Goal: Information Seeking & Learning: Learn about a topic

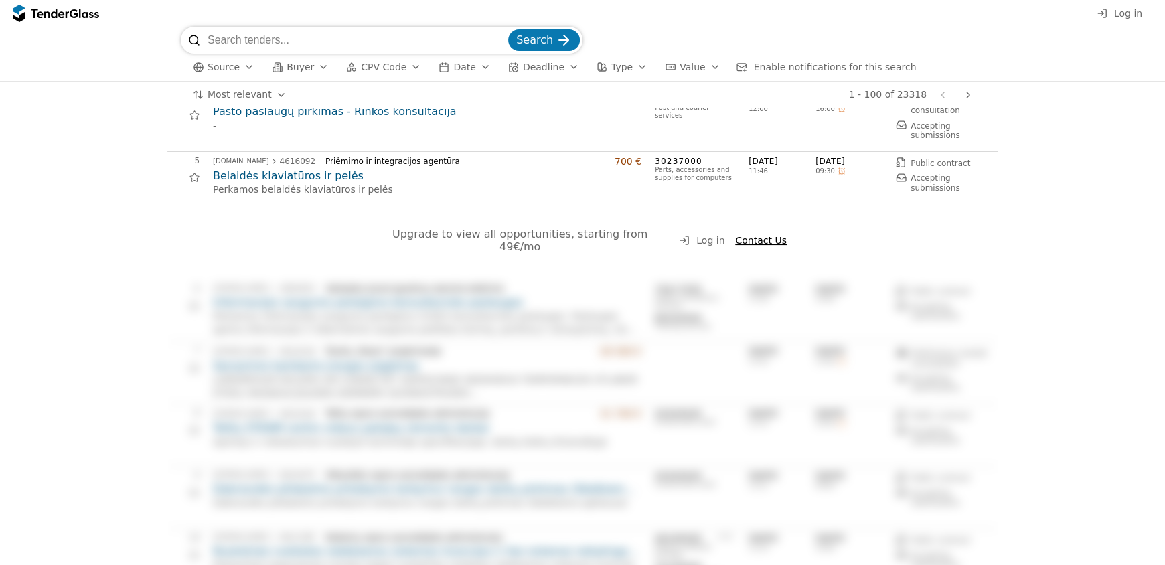
scroll to position [66, 0]
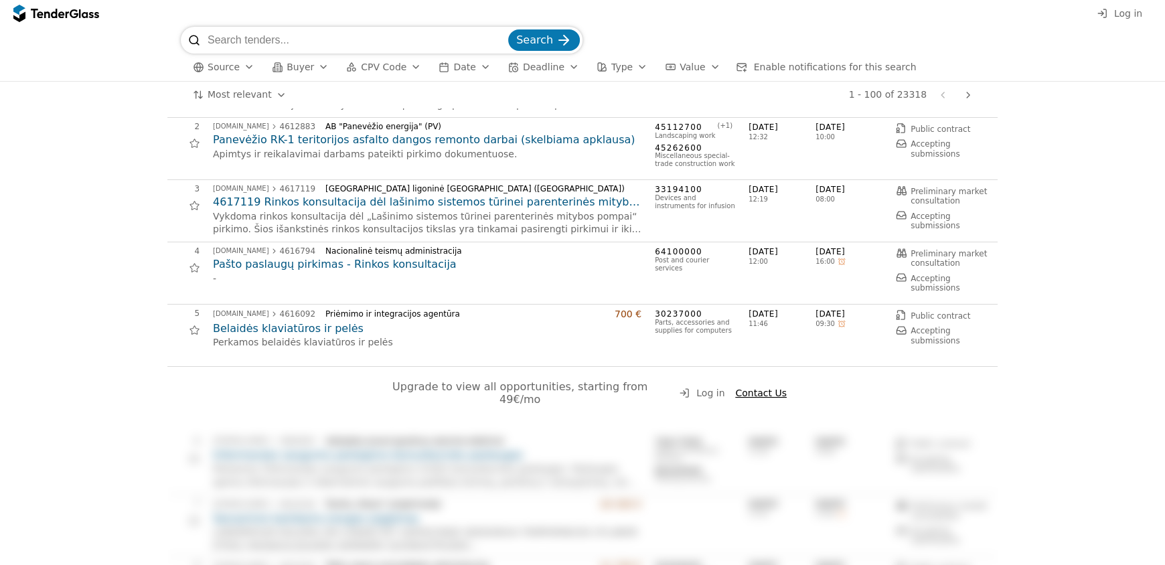
click at [613, 388] on span "Upgrade to view all opportunities, starting from 49€/mo" at bounding box center [521, 392] width 258 height 25
drag, startPoint x: 515, startPoint y: 388, endPoint x: 638, endPoint y: 392, distance: 122.6
click at [638, 392] on span "Upgrade to view all opportunities, starting from 49€/mo" at bounding box center [521, 392] width 258 height 25
click at [639, 392] on span "Upgrade to view all opportunities, starting from 49€/mo" at bounding box center [521, 392] width 258 height 25
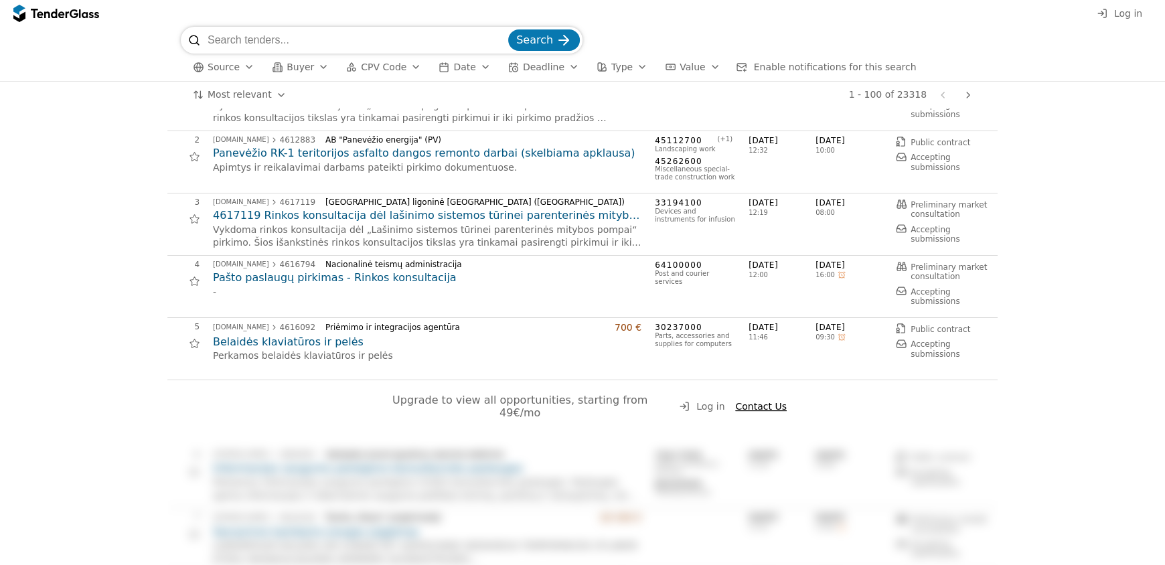
scroll to position [0, 0]
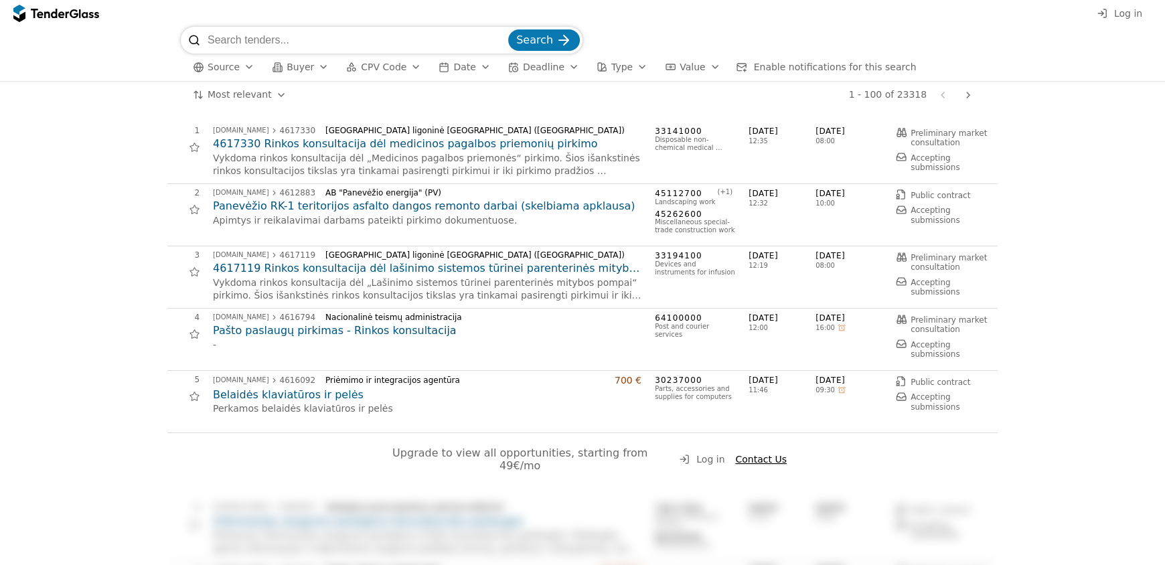
click at [232, 67] on span "Source" at bounding box center [223, 67] width 32 height 11
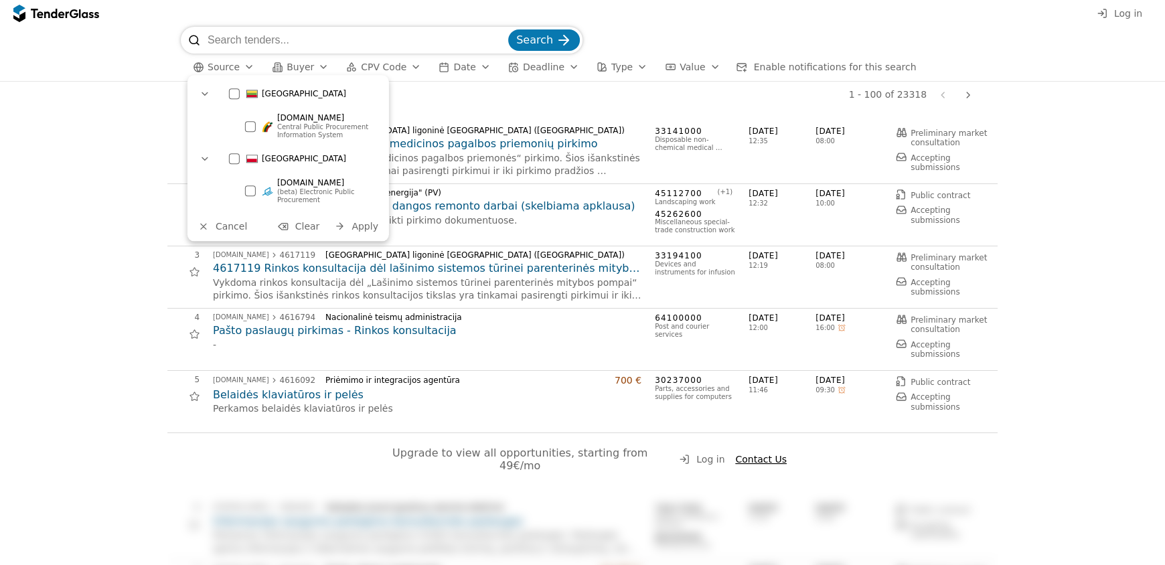
click at [232, 90] on div at bounding box center [234, 93] width 11 height 11
click at [369, 228] on span "Apply" at bounding box center [364, 226] width 27 height 11
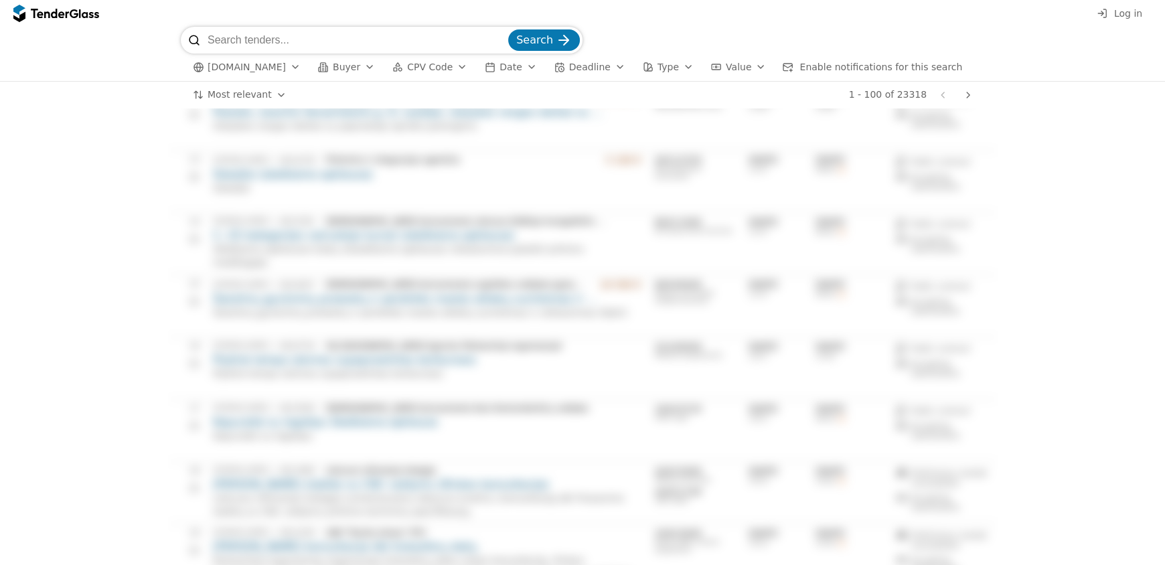
scroll to position [469, 0]
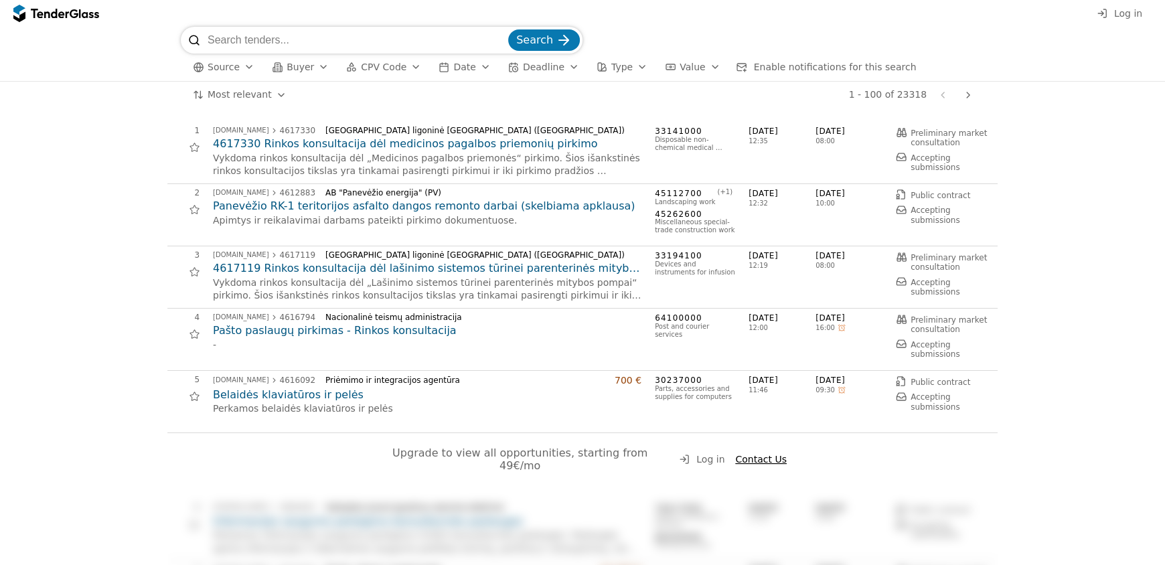
click at [398, 67] on div "button" at bounding box center [415, 67] width 37 height 35
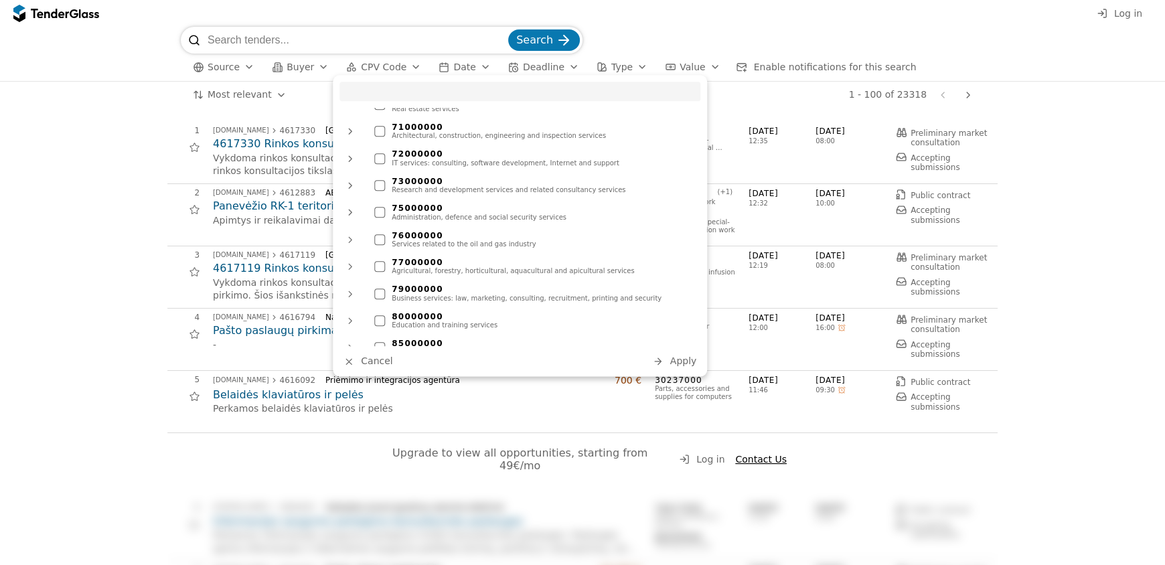
scroll to position [985, 0]
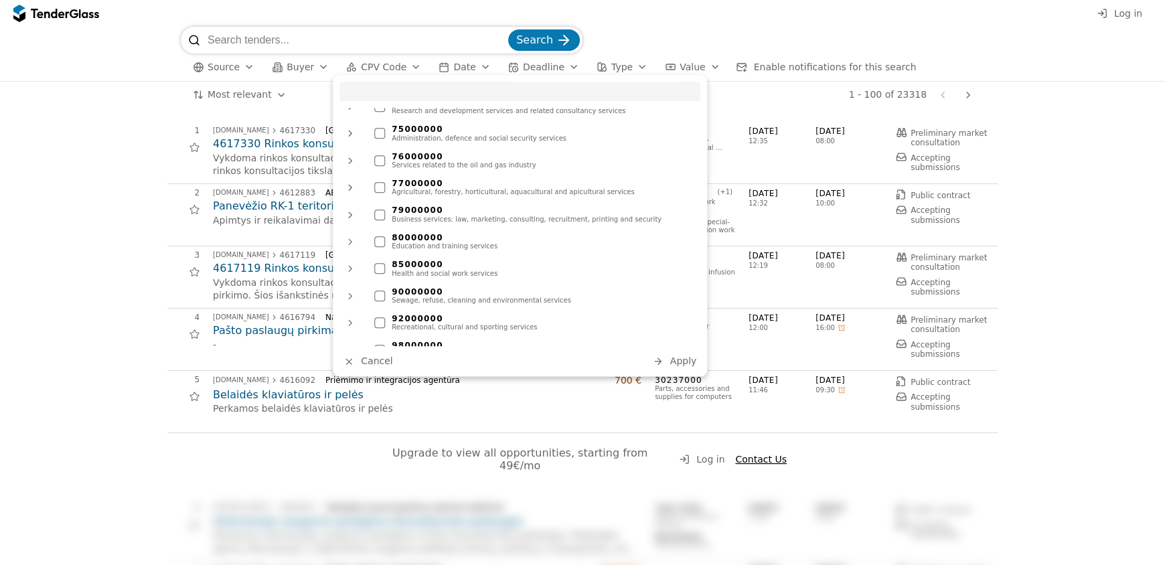
click at [383, 236] on div at bounding box center [379, 241] width 11 height 11
click at [685, 363] on span "Apply" at bounding box center [683, 361] width 27 height 11
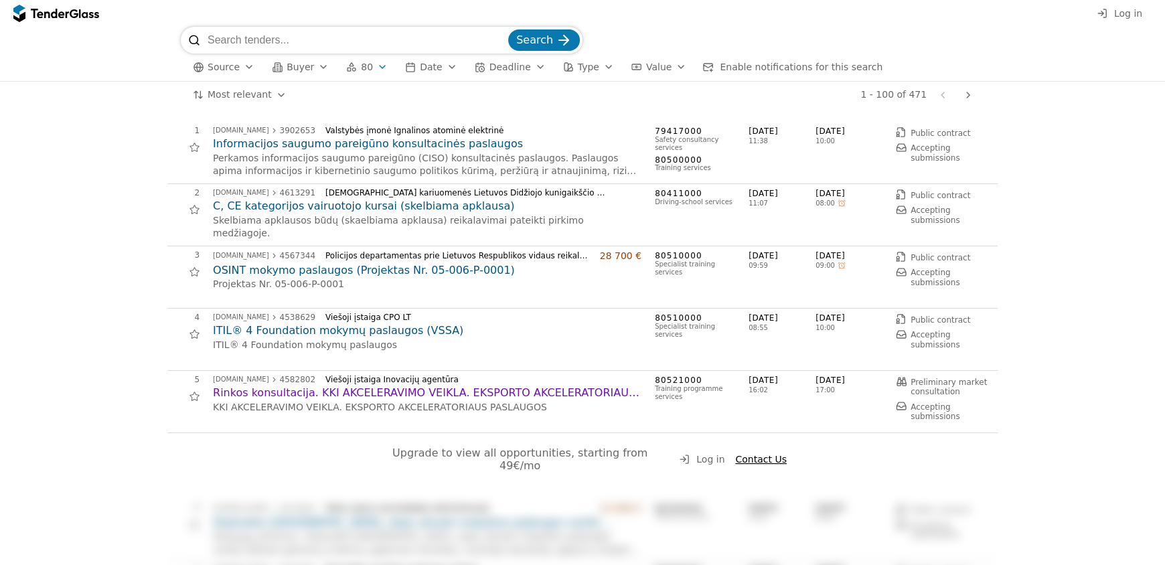
click at [302, 269] on h2 "OSINT mokymo paslaugos (Projektas Nr. 05-006-P-0001)" at bounding box center [427, 270] width 428 height 15
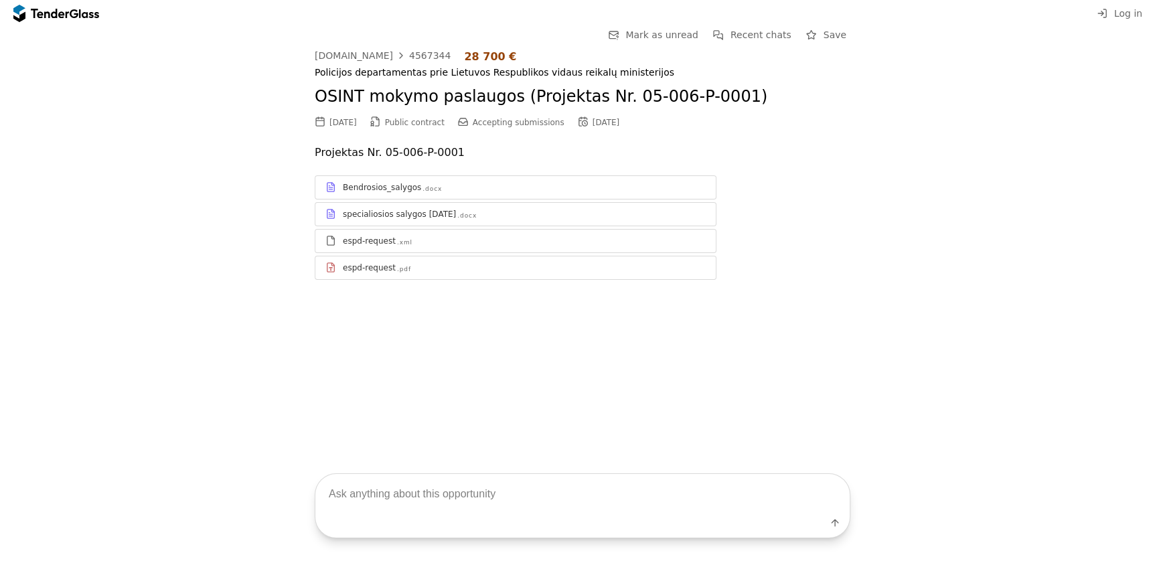
click at [381, 193] on div "Bendrosios_salygos .docx" at bounding box center [515, 187] width 400 height 17
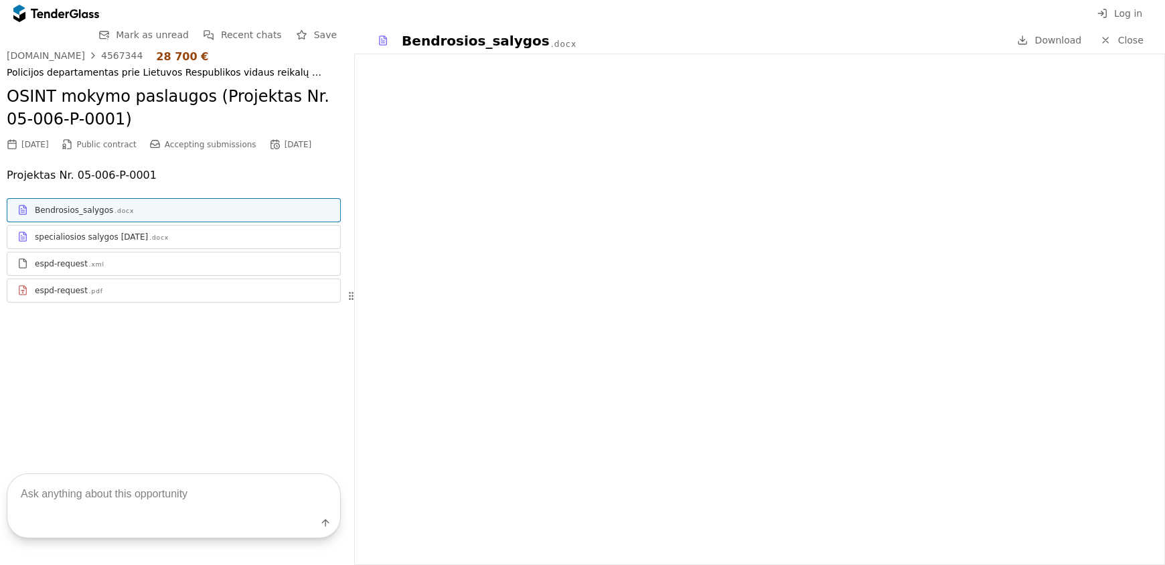
click at [87, 236] on div "specialiosios salygos [DATE]" at bounding box center [91, 237] width 113 height 11
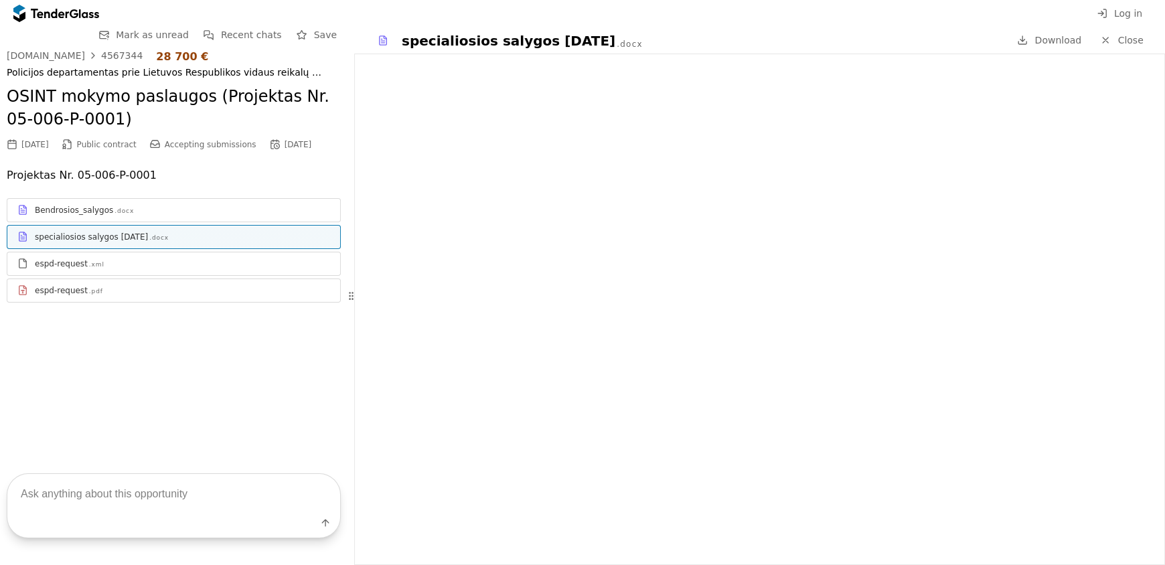
click at [89, 293] on div ".pdf" at bounding box center [96, 291] width 14 height 9
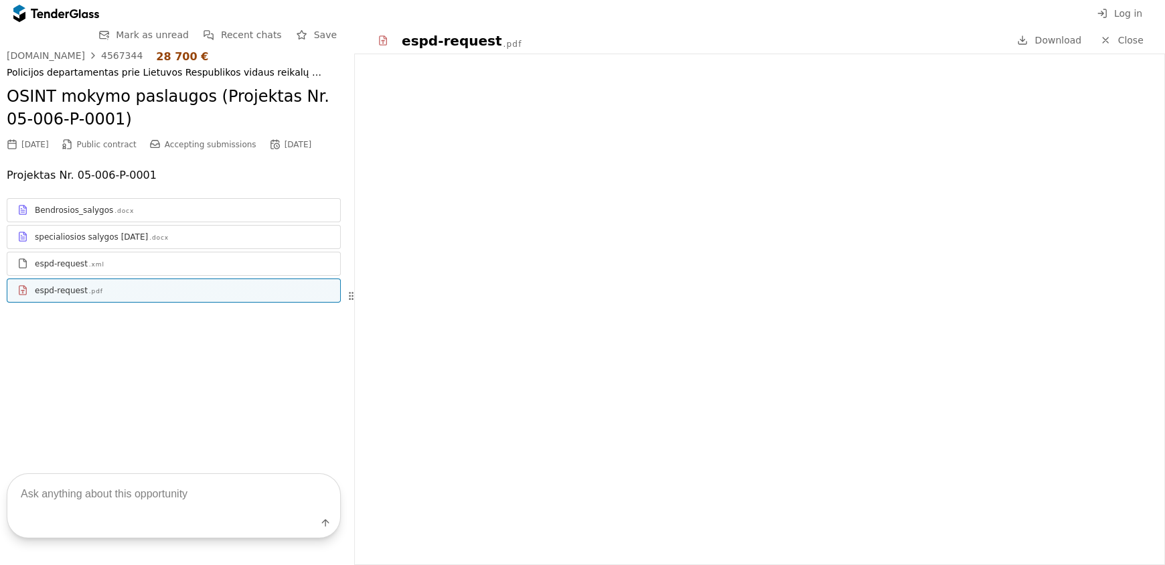
click at [106, 244] on div "specialiosios salygos [DATE]docx" at bounding box center [173, 236] width 333 height 17
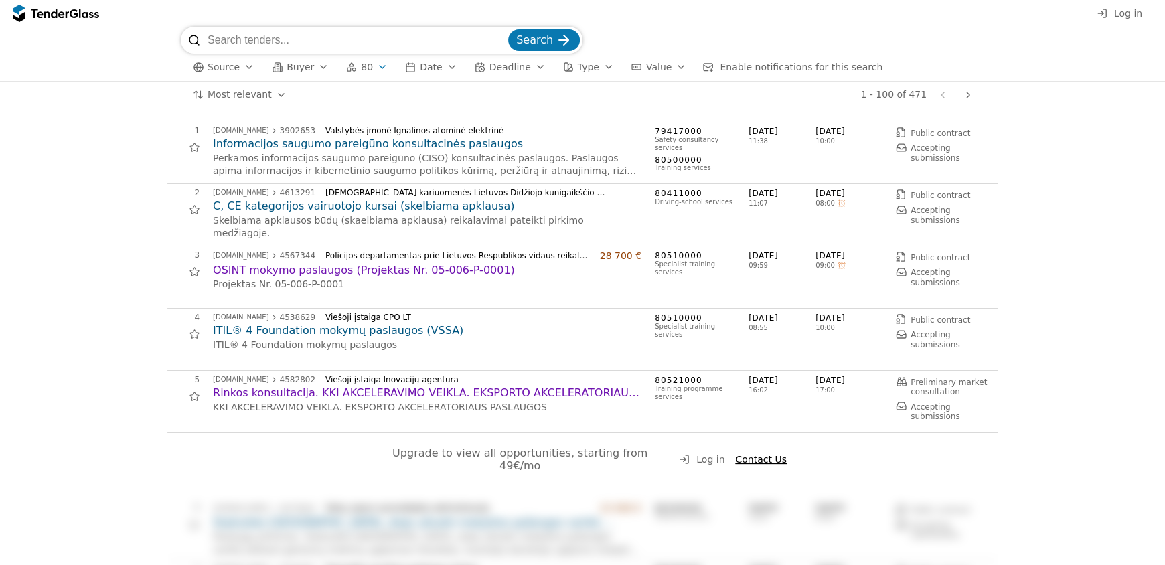
click at [331, 270] on h2 "OSINT mokymo paslaugos (Projektas Nr. 05-006-P-0001)" at bounding box center [427, 270] width 428 height 15
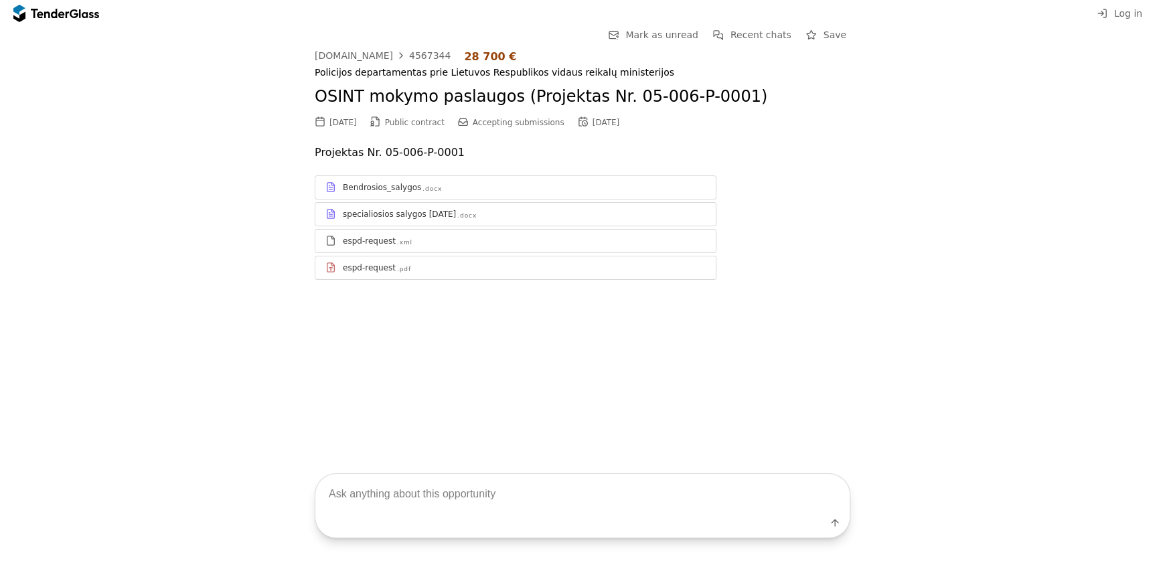
click at [406, 209] on div "specialiosios salygos [DATE]" at bounding box center [399, 214] width 113 height 11
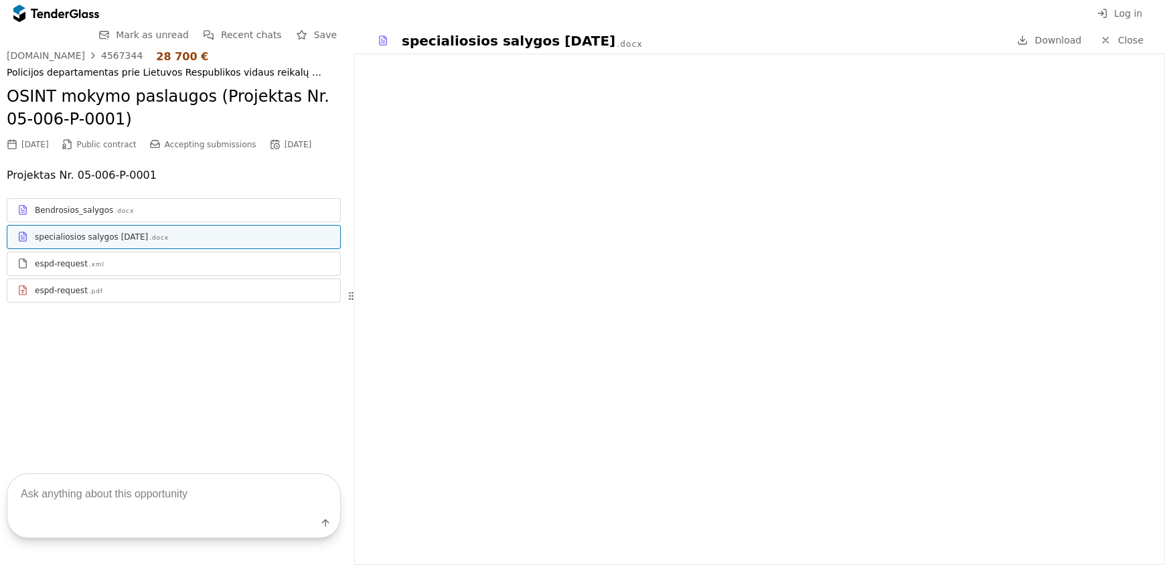
click at [79, 11] on div at bounding box center [89, 13] width 20 height 9
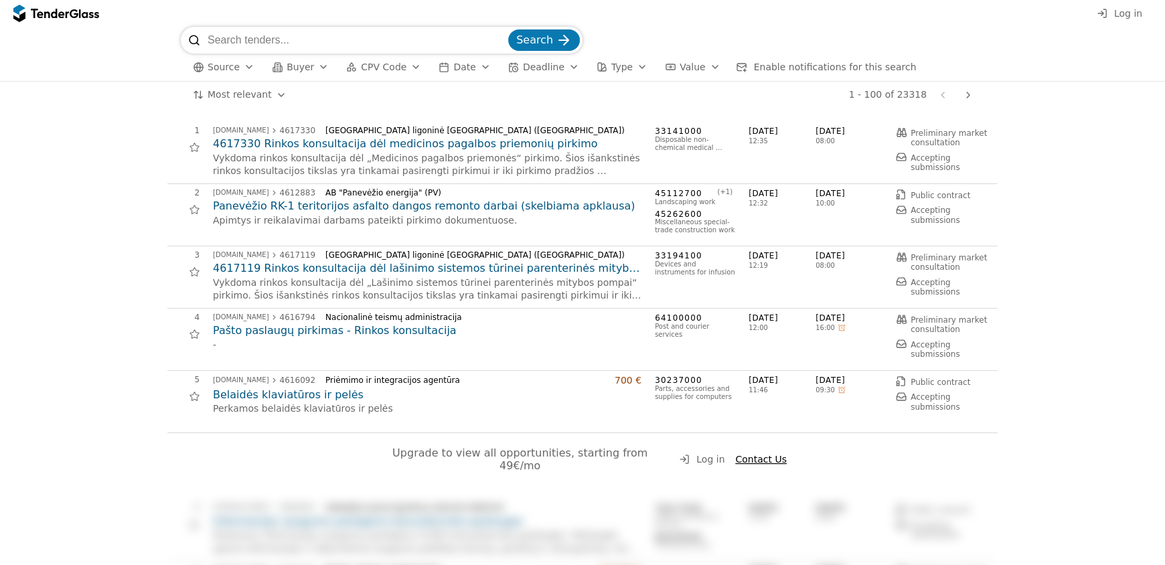
click at [386, 66] on span "CPV Code" at bounding box center [384, 67] width 46 height 11
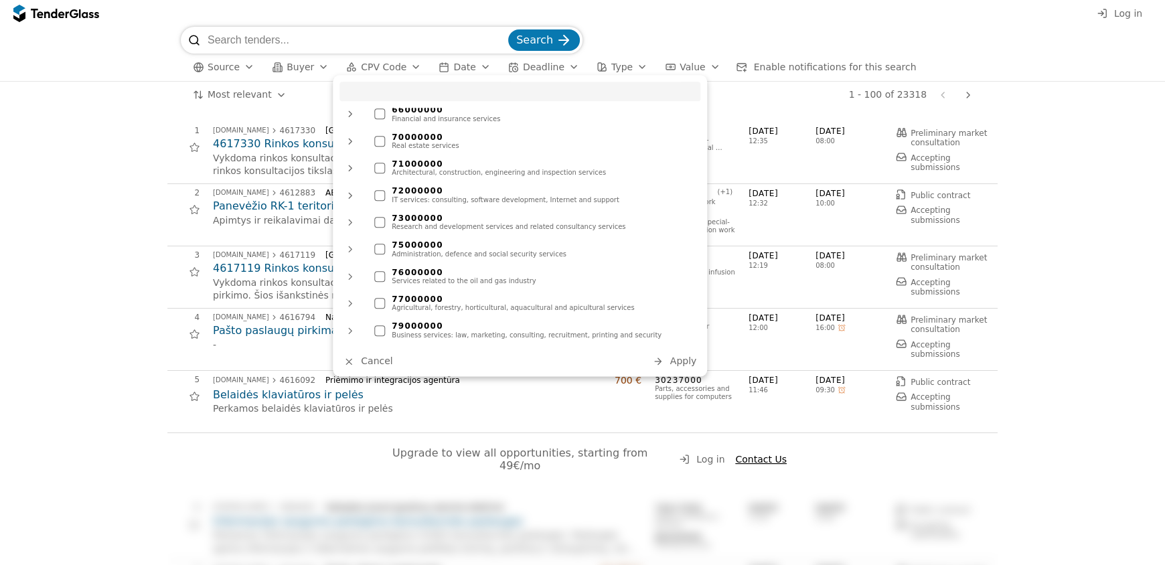
scroll to position [937, 0]
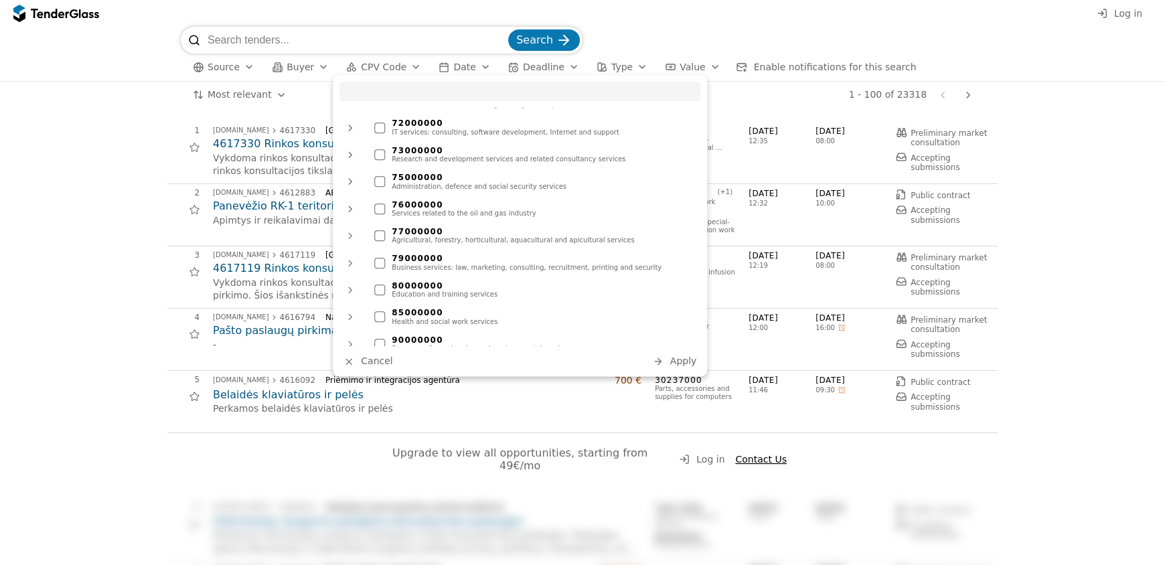
click at [468, 291] on div "Education and training services" at bounding box center [543, 295] width 302 height 8
click at [680, 363] on span "Apply" at bounding box center [683, 361] width 27 height 11
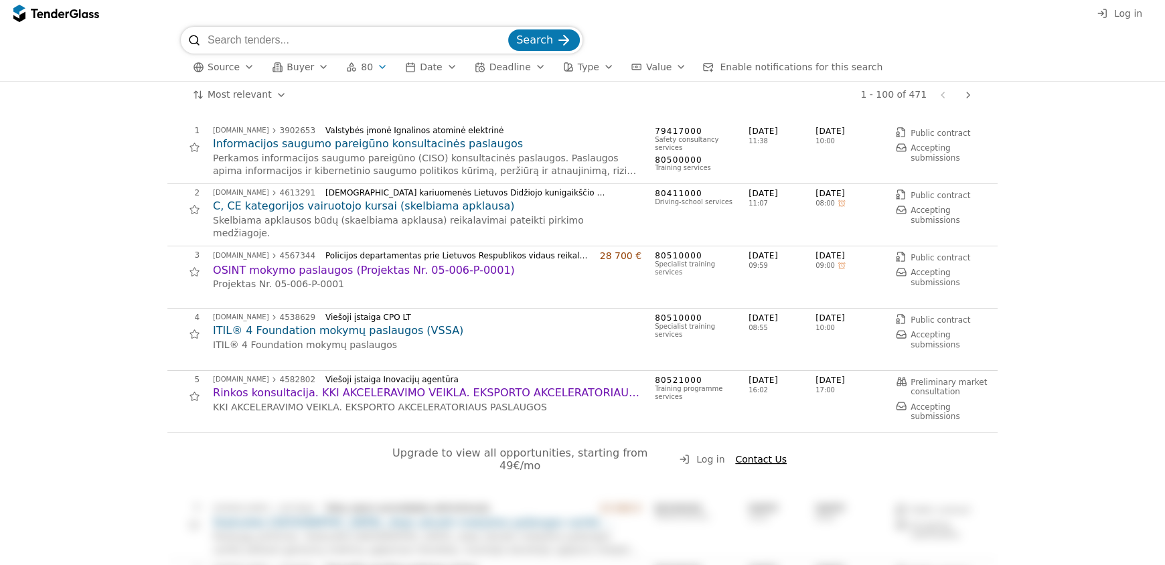
click at [363, 332] on h2 "ITIL® 4 Foundation mokymų paslaugos (VSSA)" at bounding box center [427, 330] width 428 height 15
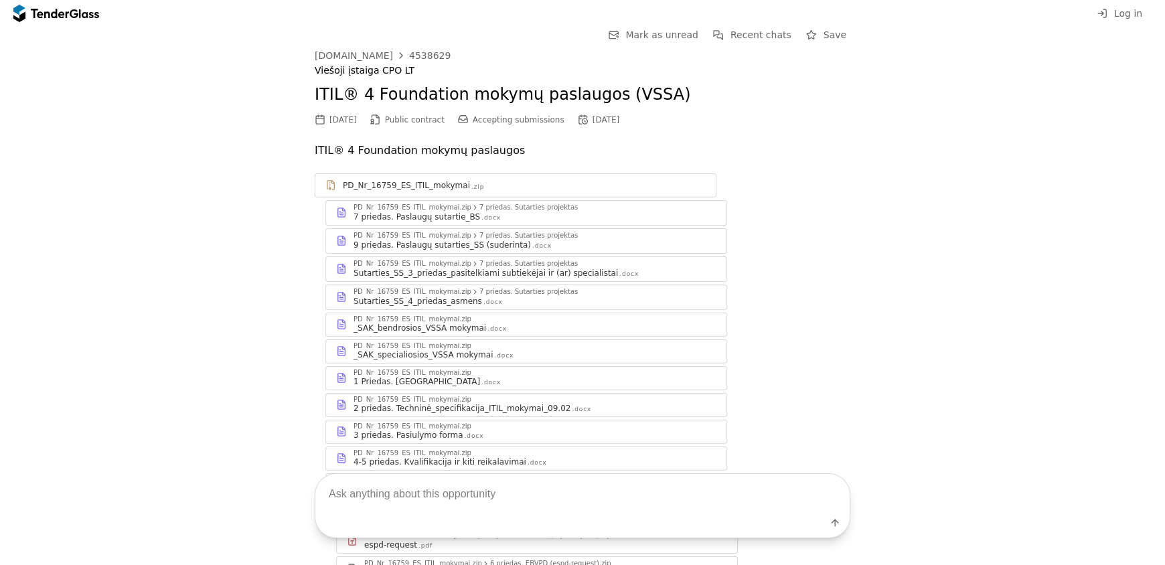
click at [454, 354] on div "_SAK_specialiosios_VSSA mokymai" at bounding box center [422, 354] width 139 height 11
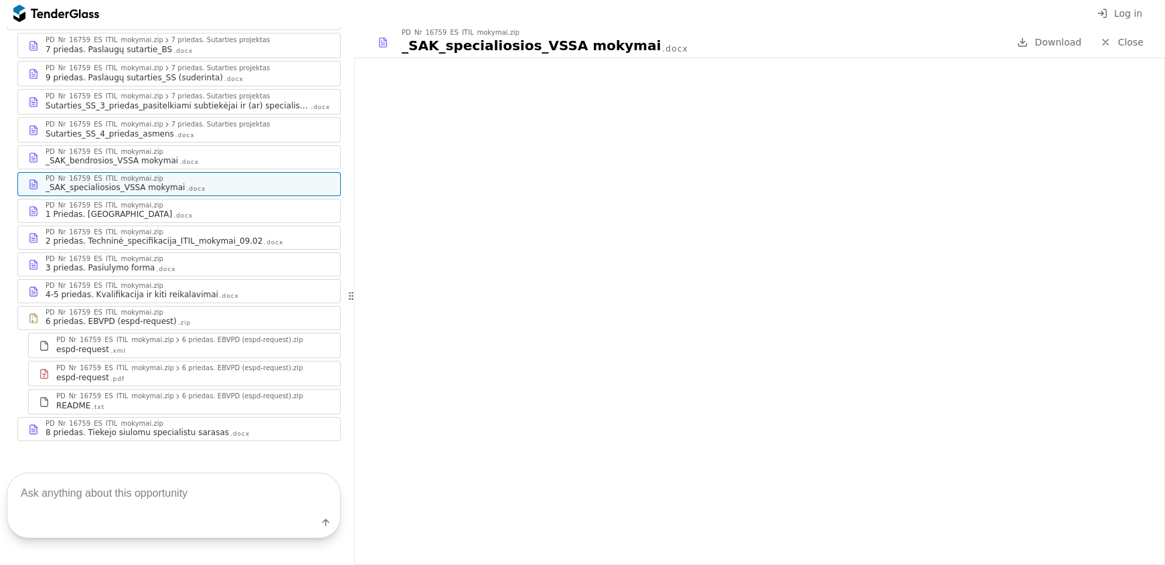
scroll to position [203, 0]
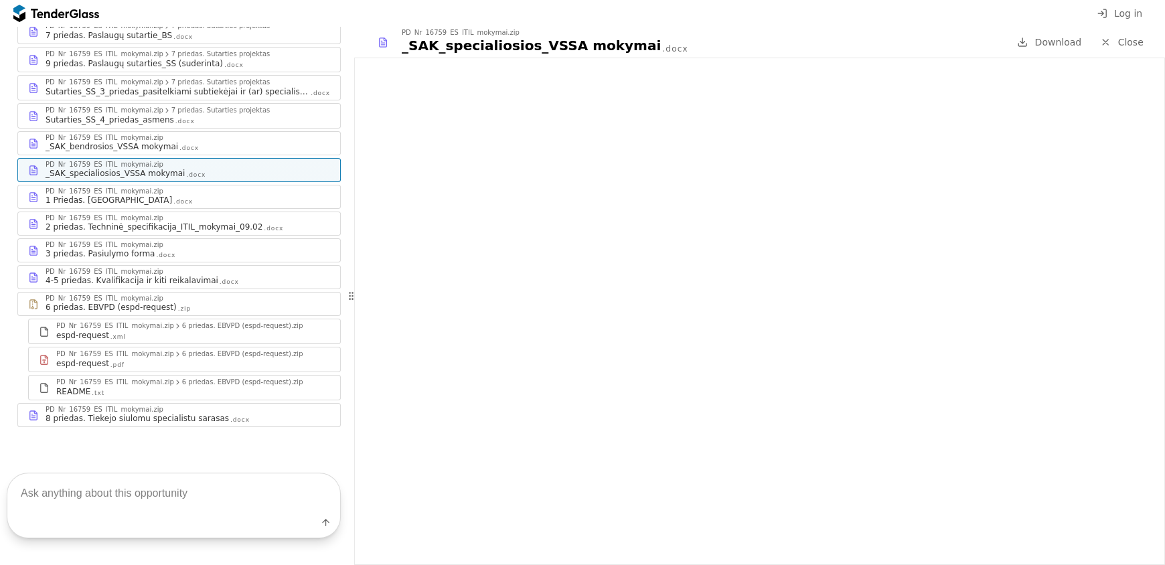
click at [133, 230] on div "2 priedas. Techninė_specifikacija_ITIL_mokymai_09.02" at bounding box center [154, 227] width 217 height 11
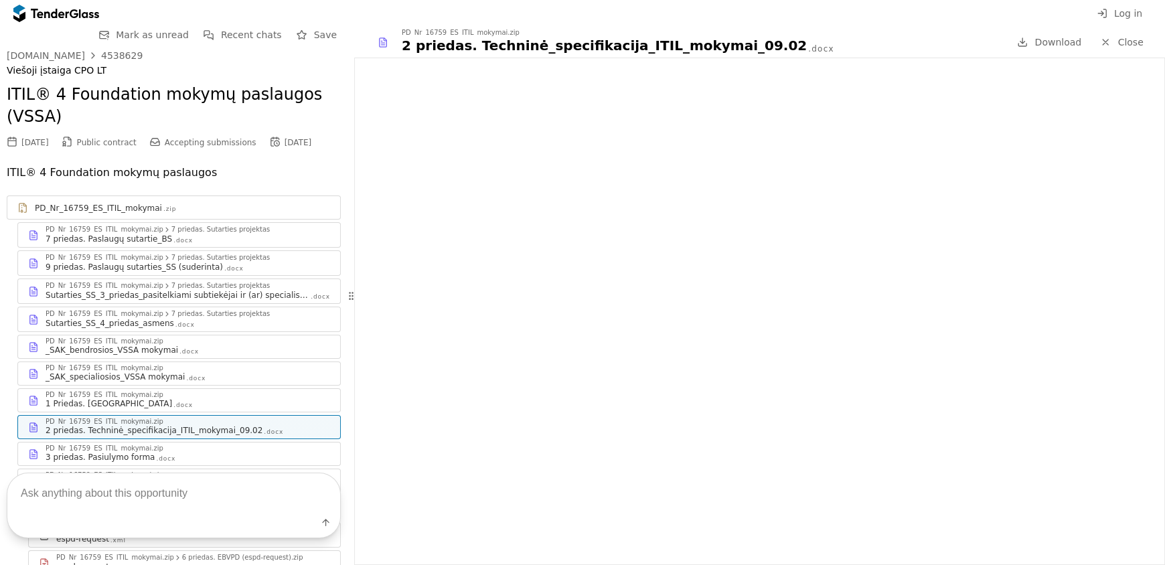
click at [165, 372] on div "_SAK_specialiosios_VSSA mokymai" at bounding box center [115, 376] width 139 height 11
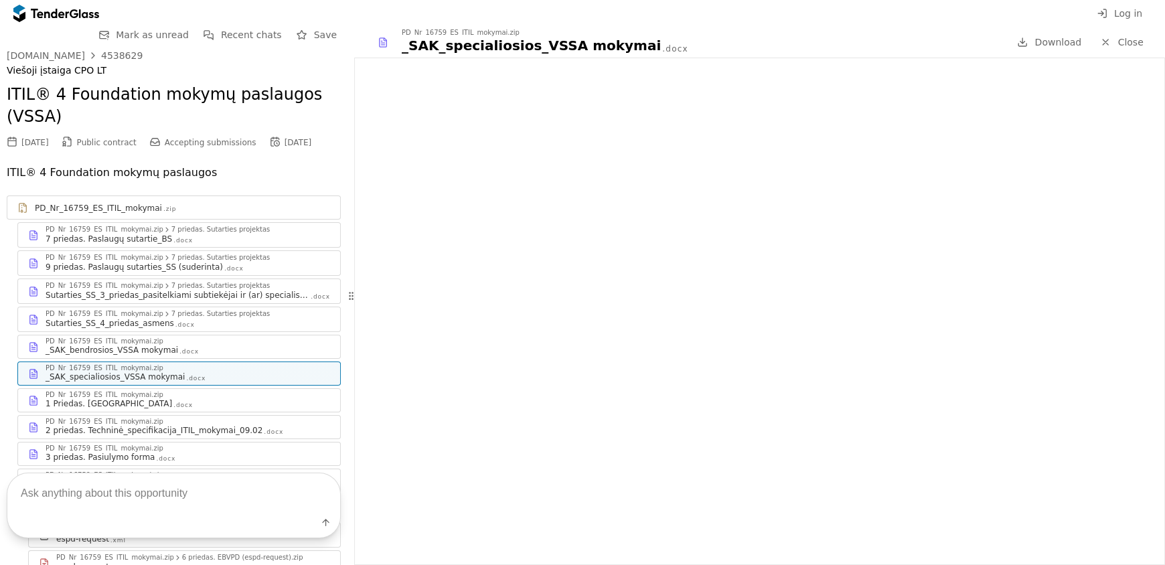
click at [158, 407] on div "1 Priedas. Terminai .docx" at bounding box center [188, 403] width 284 height 11
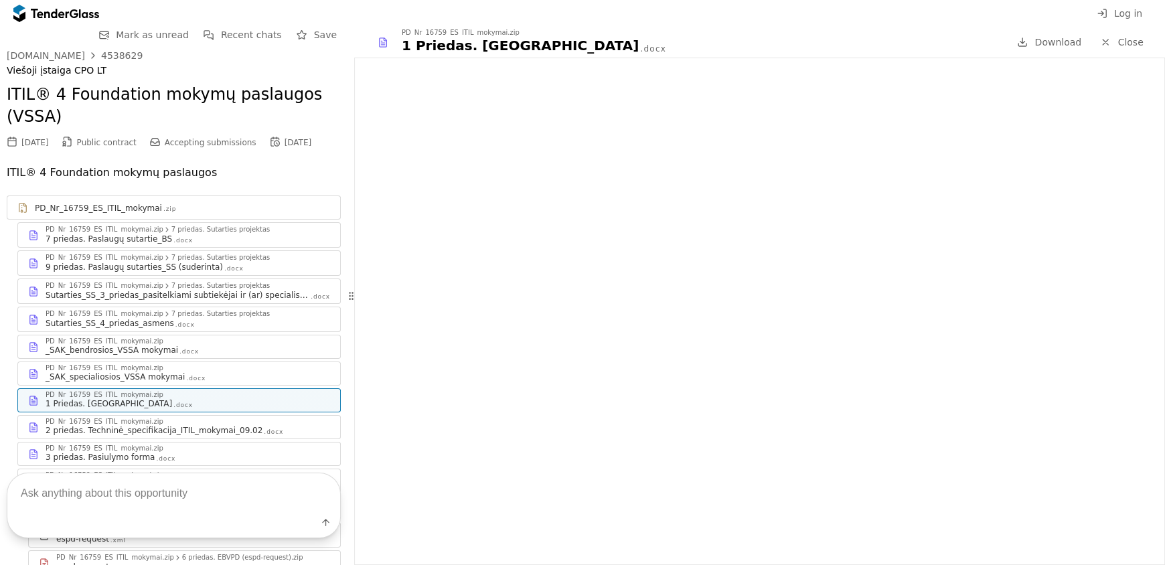
click at [99, 423] on div "PD_Nr_16759_ES_ITIL_mokymai.zip" at bounding box center [105, 421] width 118 height 7
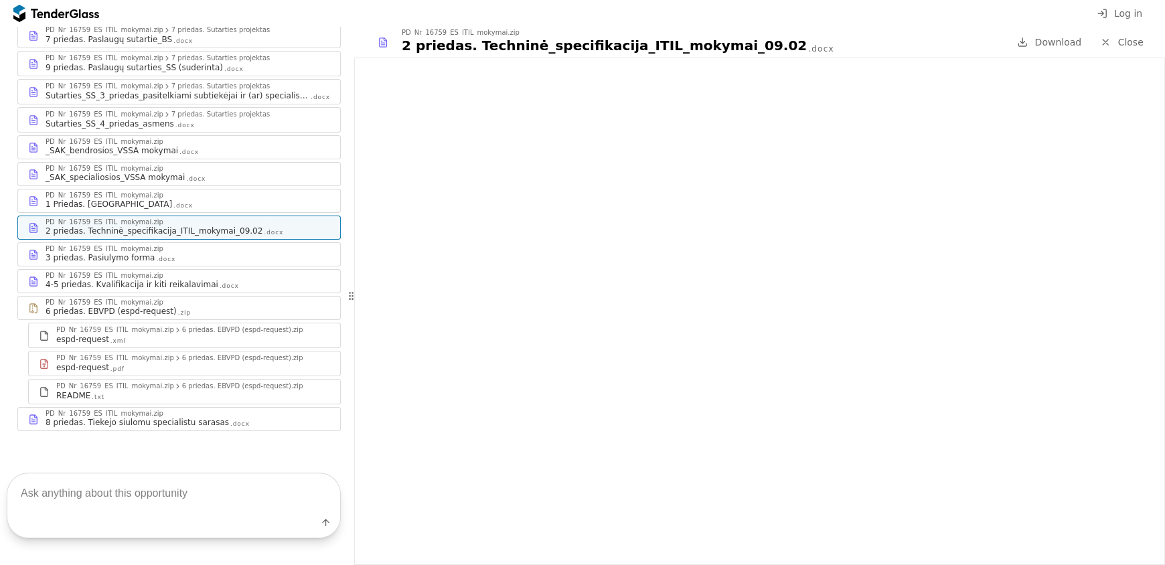
scroll to position [203, 0]
click at [106, 253] on div "3 priedas. Pasiulymo forma" at bounding box center [100, 253] width 109 height 11
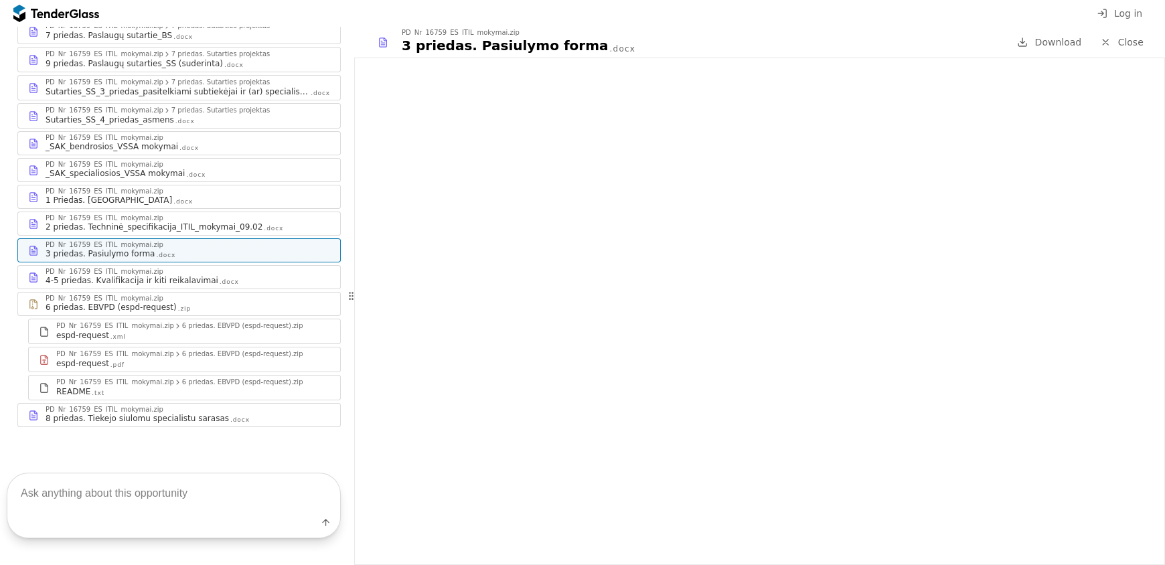
click at [104, 284] on div "4-5 priedas. Kvalifikacija ir kiti reikalavimai" at bounding box center [132, 280] width 173 height 11
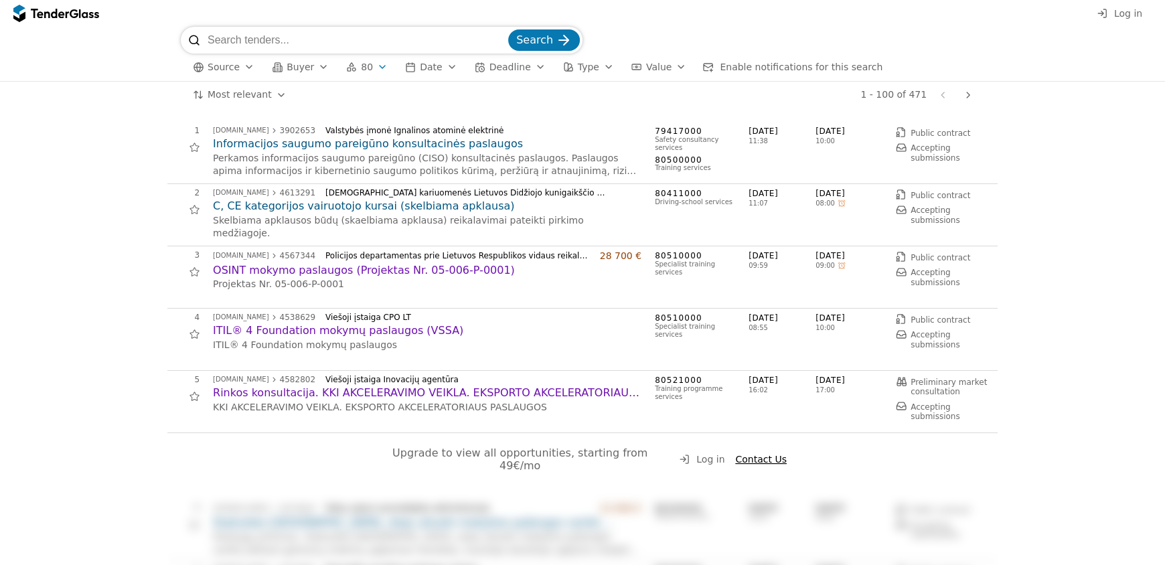
click at [299, 391] on h2 "Rinkos konsultacija. KKI AKCELERAVIMO VEIKLA. EKSPORTO AKCELERATORIAUS PASLAUGOS" at bounding box center [427, 393] width 428 height 15
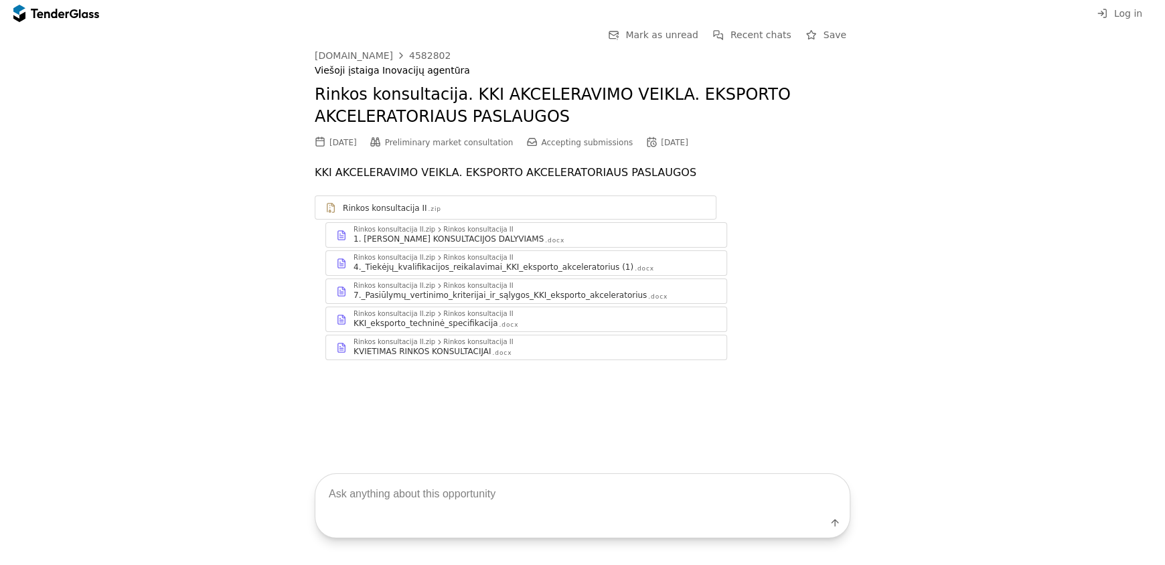
click at [449, 321] on div "KKI_eksporto_techninė_specifikacija" at bounding box center [425, 323] width 144 height 11
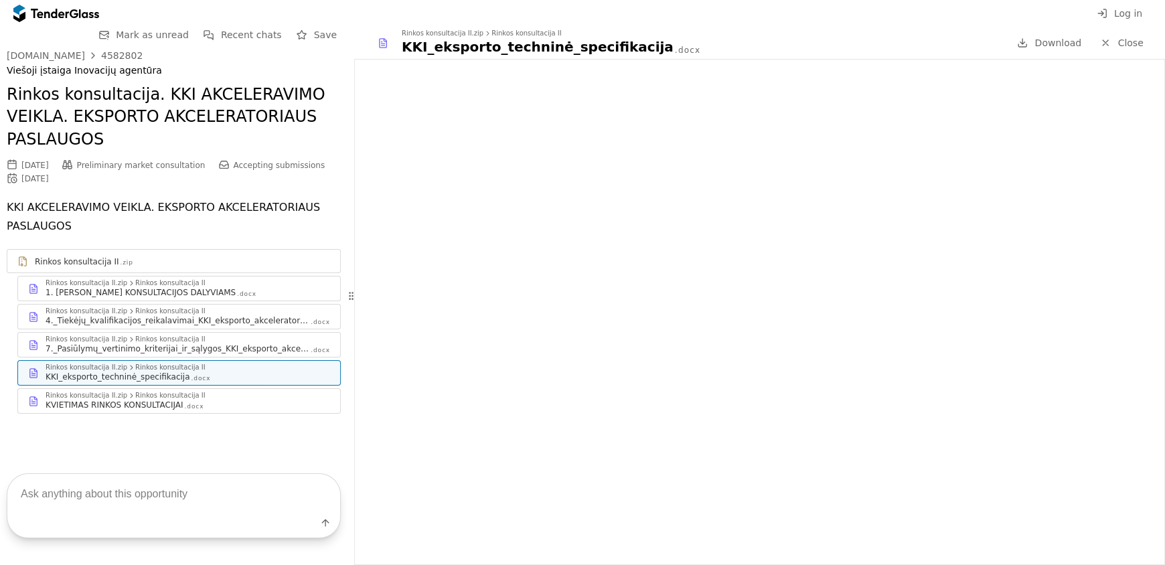
click at [136, 320] on div "4._Tiekėjų_kvalifikacijos_reikalavimai_KKI_eksporto_akceleratorius (1)" at bounding box center [178, 320] width 264 height 11
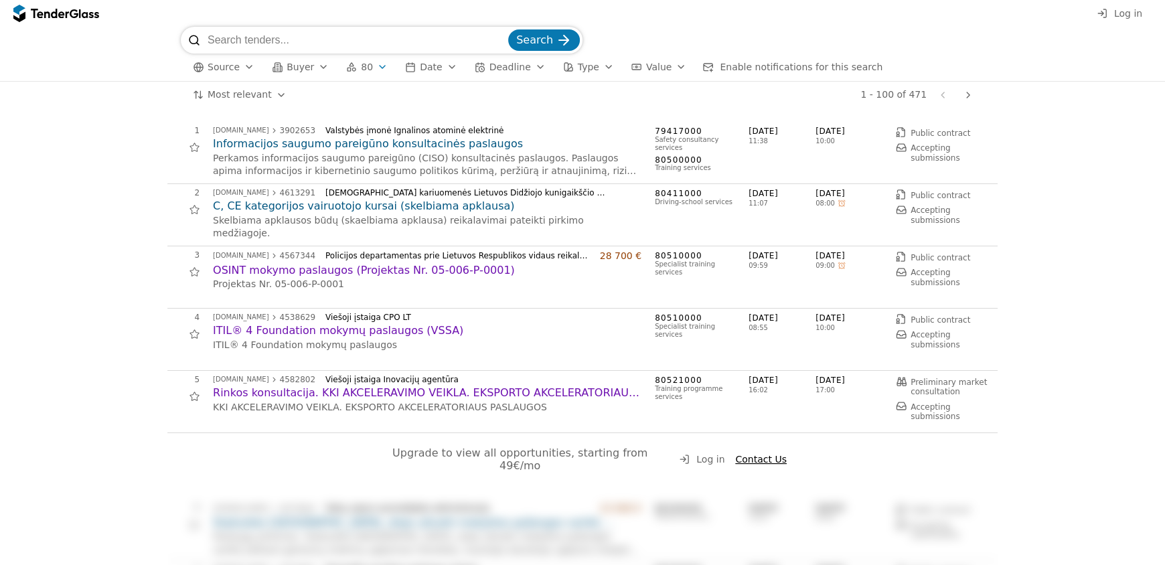
click at [49, 15] on div at bounding box center [49, 13] width 37 height 9
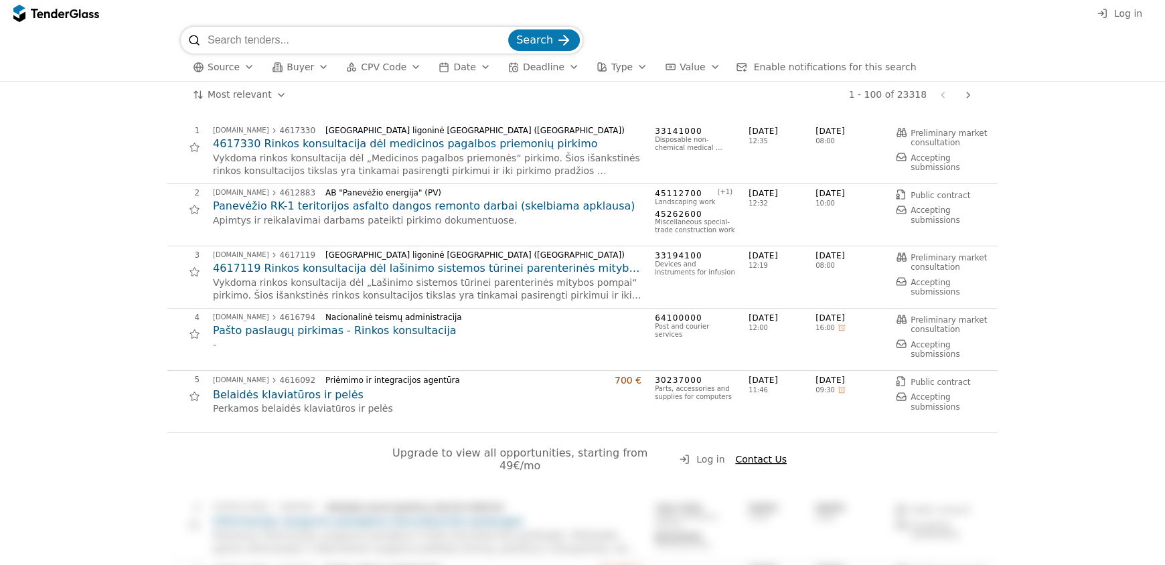
click at [400, 66] on div "button" at bounding box center [415, 67] width 37 height 35
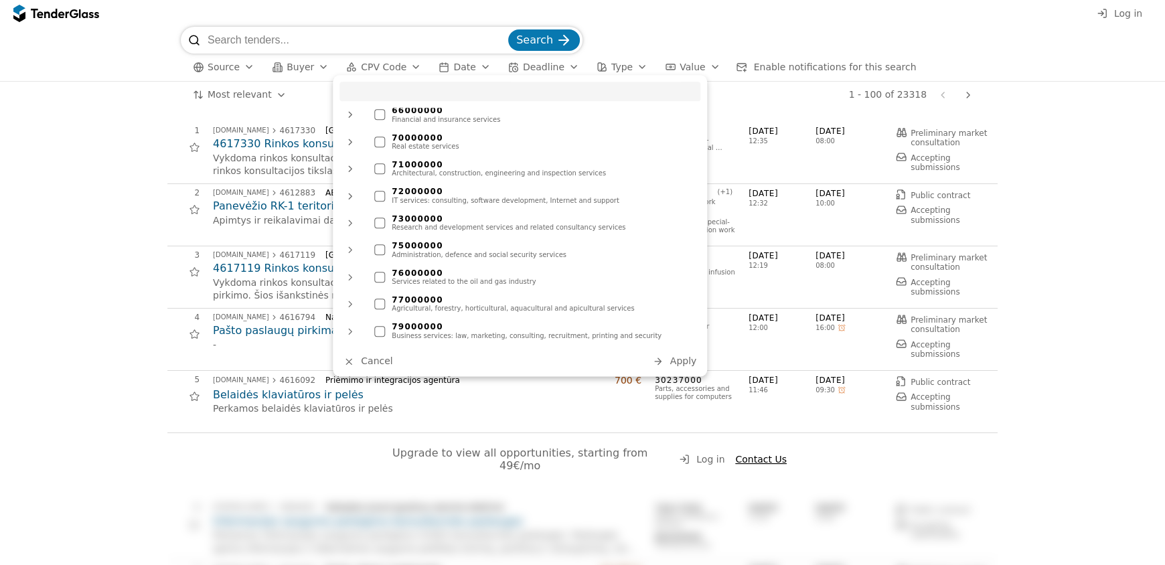
scroll to position [869, 0]
click at [497, 331] on div "Business services: law, marketing, consulting, recruitment, printing and securi…" at bounding box center [543, 335] width 302 height 8
click at [682, 367] on button "Apply" at bounding box center [675, 361] width 52 height 17
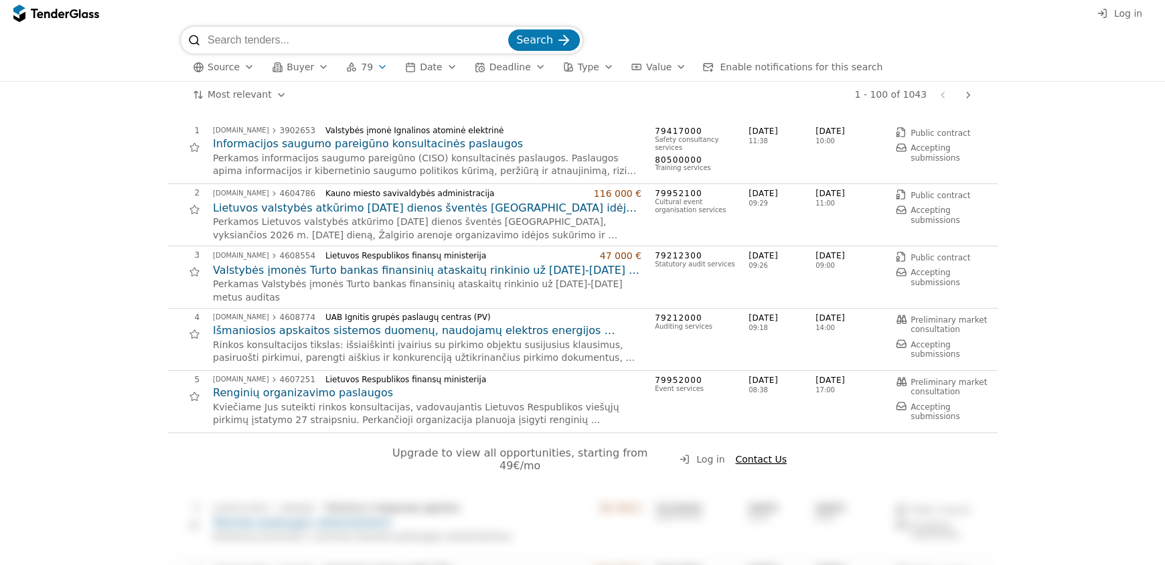
click at [311, 392] on h2 "Renginių organizavimo paslaugos" at bounding box center [427, 393] width 428 height 15
click at [316, 398] on h2 "Renginių organizavimo paslaugos" at bounding box center [427, 393] width 428 height 15
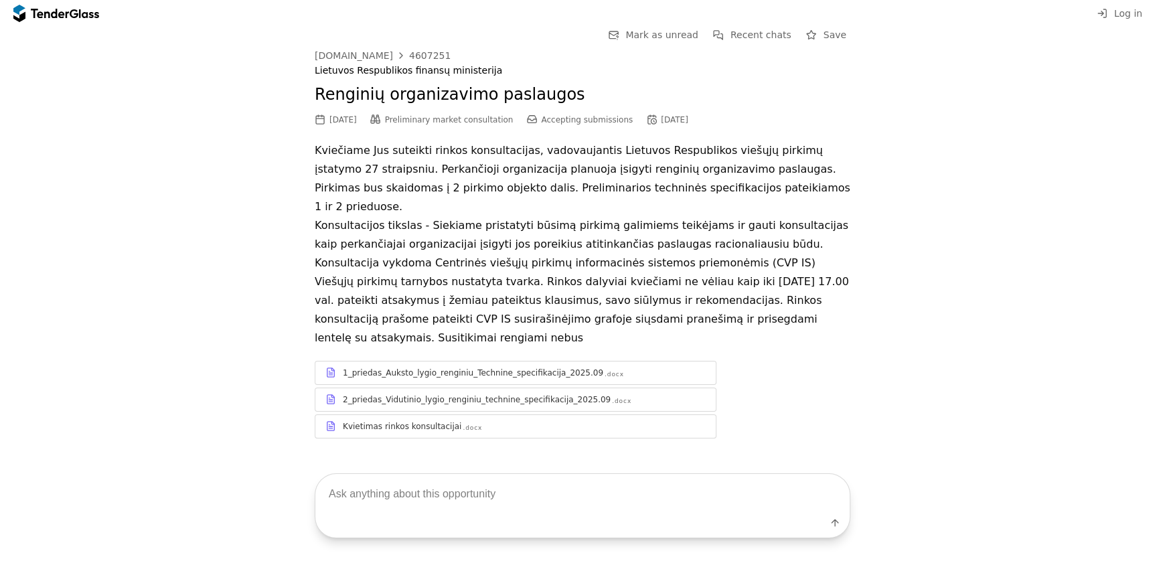
click at [398, 421] on div "Kvietimas rinkos konsultacijai" at bounding box center [402, 426] width 118 height 11
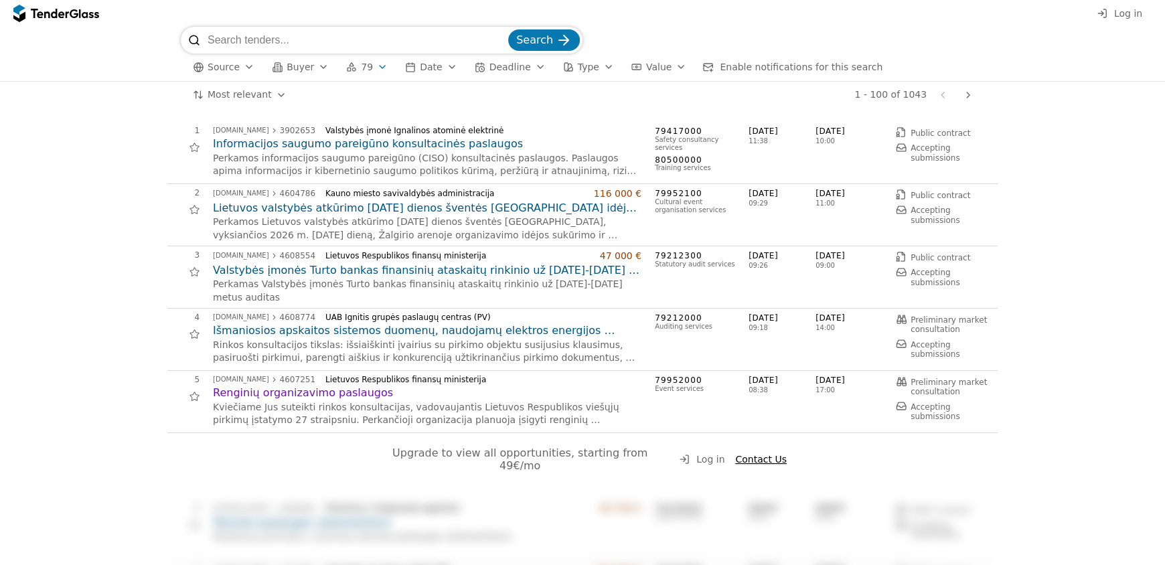
click at [311, 386] on h2 "Renginių organizavimo paslaugos" at bounding box center [427, 393] width 428 height 15
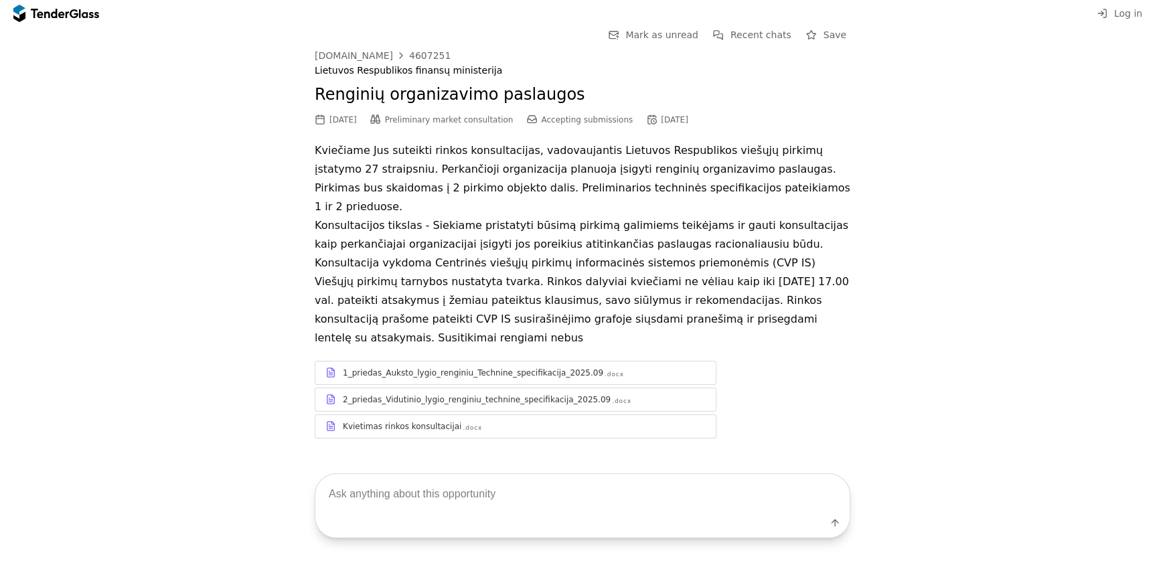
click at [418, 394] on div "2_priedas_Vidutinio_lygio_renginiu_technine_specifikacija_2025.09" at bounding box center [477, 399] width 268 height 11
